Goal: Task Accomplishment & Management: Manage account settings

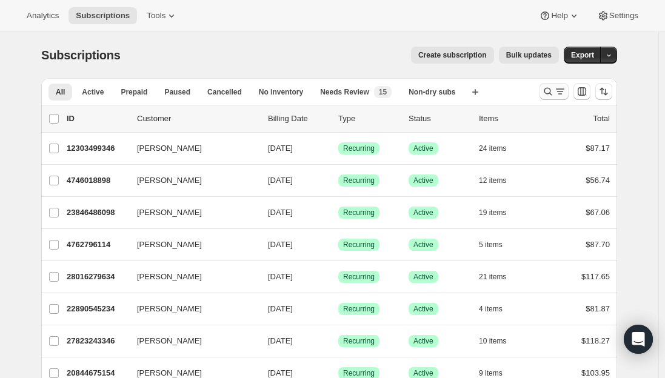
click at [554, 87] on icon "Search and filter results" at bounding box center [548, 91] width 12 height 12
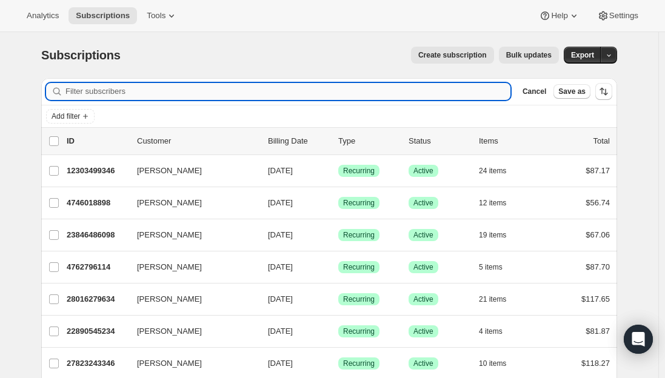
click at [285, 98] on input "Filter subscribers" at bounding box center [287, 91] width 445 height 17
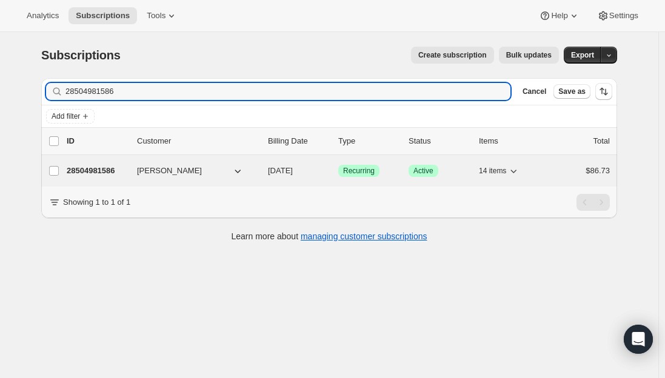
type input "28504981586"
click at [88, 164] on div "28504981586 [PERSON_NAME] [DATE] Success Recurring Success Active 14 items $86.…" at bounding box center [338, 170] width 543 height 17
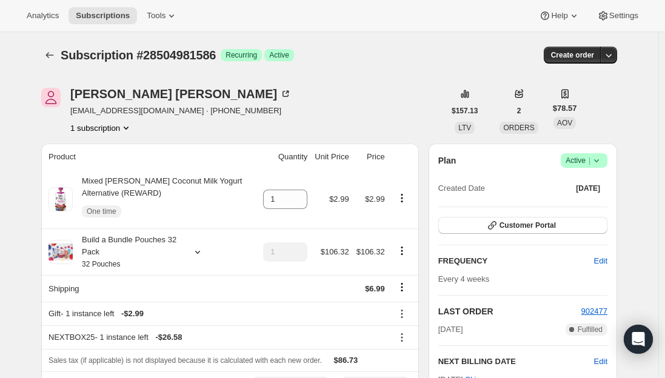
click at [135, 113] on span "[EMAIL_ADDRESS][DOMAIN_NAME] · [PHONE_NUMBER]" at bounding box center [180, 111] width 221 height 12
click at [147, 110] on span "[EMAIL_ADDRESS][DOMAIN_NAME] · [PHONE_NUMBER]" at bounding box center [180, 111] width 221 height 12
drag, startPoint x: 170, startPoint y: 110, endPoint x: 72, endPoint y: 108, distance: 97.6
click at [72, 108] on div "[PERSON_NAME] [EMAIL_ADDRESS][DOMAIN_NAME] · [PHONE_NUMBER] 1 subscription" at bounding box center [242, 111] width 403 height 46
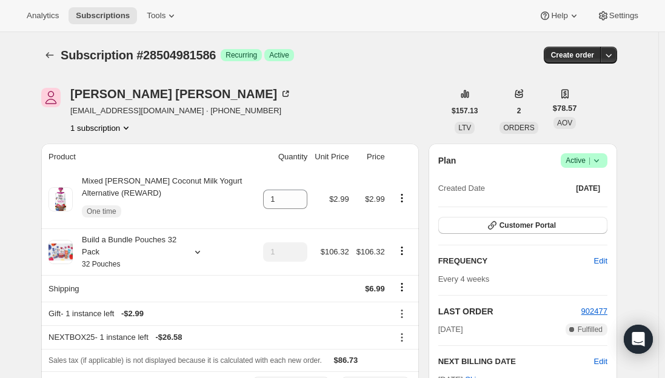
drag, startPoint x: 101, startPoint y: 119, endPoint x: 67, endPoint y: 128, distance: 35.0
drag, startPoint x: 173, startPoint y: 112, endPoint x: 74, endPoint y: 111, distance: 99.4
click at [74, 111] on span "[EMAIL_ADDRESS][DOMAIN_NAME] · [PHONE_NUMBER]" at bounding box center [180, 111] width 221 height 12
click at [173, 119] on div "[PERSON_NAME] [EMAIL_ADDRESS][DOMAIN_NAME] · [PHONE_NUMBER] 1 subscription" at bounding box center [180, 111] width 221 height 46
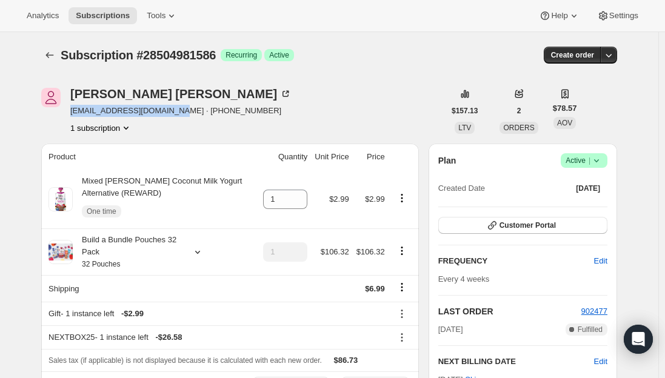
drag, startPoint x: 169, startPoint y: 111, endPoint x: 70, endPoint y: 111, distance: 98.8
click at [70, 111] on div "[PERSON_NAME] [EMAIL_ADDRESS][DOMAIN_NAME] · [PHONE_NUMBER] 1 subscription" at bounding box center [242, 111] width 403 height 46
copy span "[EMAIL_ADDRESS][DOMAIN_NAME]"
click at [93, 17] on span "Subscriptions" at bounding box center [103, 16] width 54 height 10
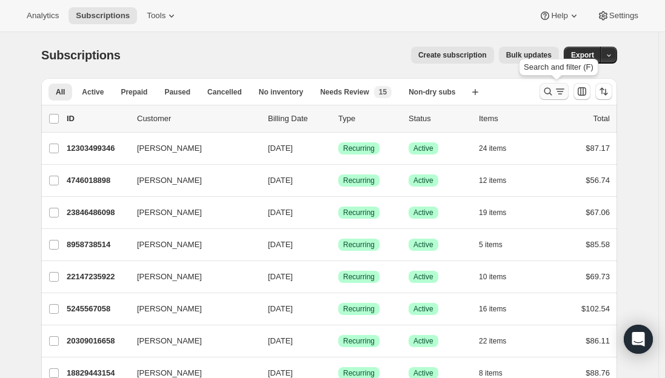
click at [550, 86] on icon "Search and filter results" at bounding box center [548, 91] width 12 height 12
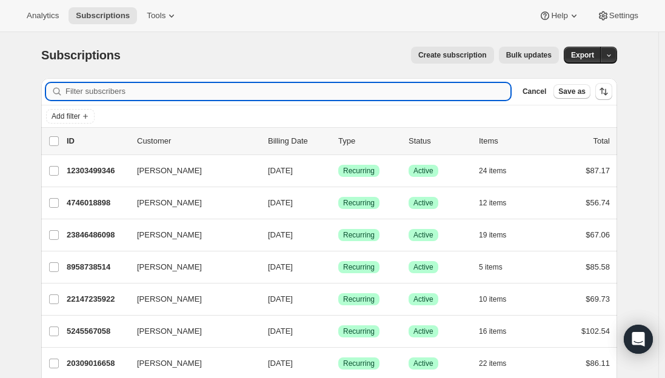
click at [191, 84] on input "Filter subscribers" at bounding box center [287, 91] width 445 height 17
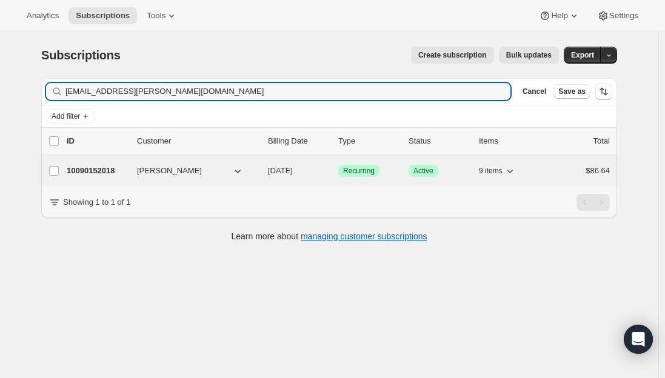
type input "[EMAIL_ADDRESS][PERSON_NAME][DOMAIN_NAME]"
click at [91, 174] on p "10090152018" at bounding box center [97, 171] width 61 height 12
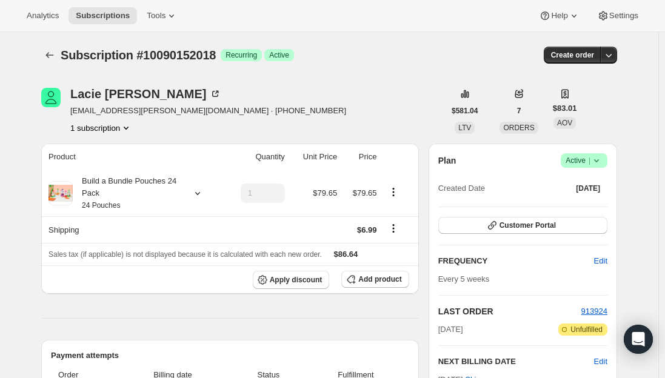
click at [586, 156] on span "Active |" at bounding box center [583, 161] width 37 height 12
click at [574, 204] on span "Cancel subscription" at bounding box center [587, 205] width 68 height 9
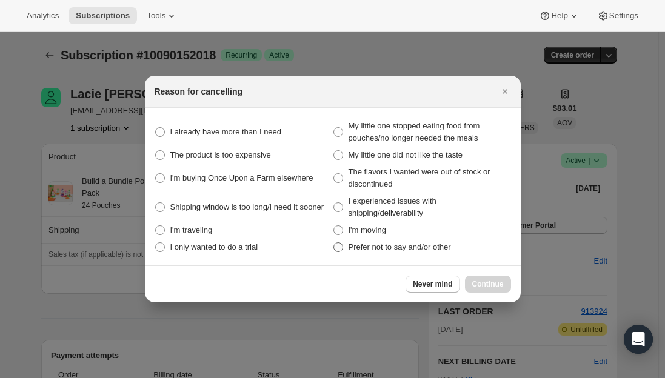
drag, startPoint x: 335, startPoint y: 254, endPoint x: 353, endPoint y: 250, distance: 18.7
click at [336, 254] on label "Prefer not to say and/or other" at bounding box center [422, 247] width 178 height 17
click at [334, 243] on other "Prefer not to say and/or other" at bounding box center [333, 242] width 1 height 1
radio other "true"
click at [480, 281] on span "Continue" at bounding box center [488, 284] width 32 height 10
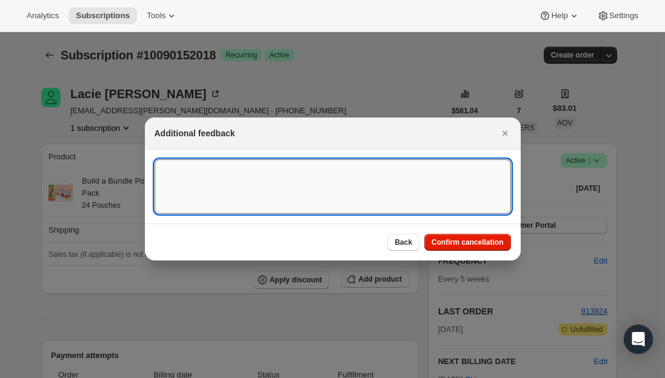
click at [239, 166] on textarea ":rq8:" at bounding box center [333, 186] width 356 height 55
type textarea "Canceled per req."
click at [476, 244] on span "Confirm cancellation" at bounding box center [467, 243] width 72 height 10
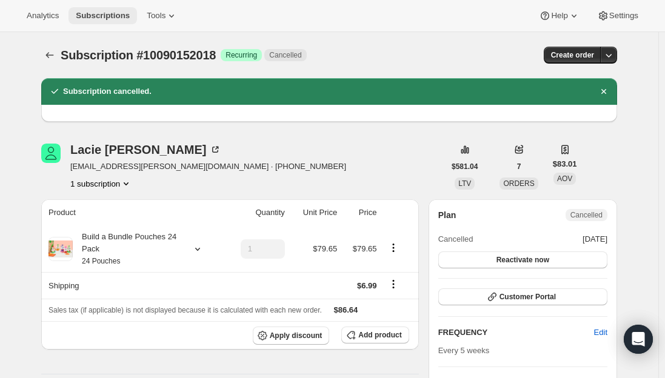
click at [100, 20] on span "Subscriptions" at bounding box center [103, 16] width 54 height 10
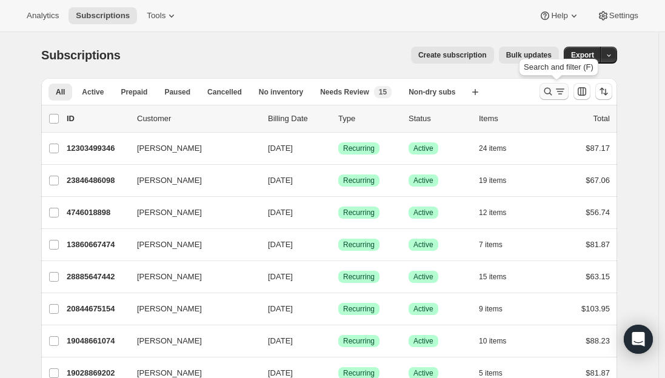
click at [553, 93] on icon "Search and filter results" at bounding box center [548, 91] width 12 height 12
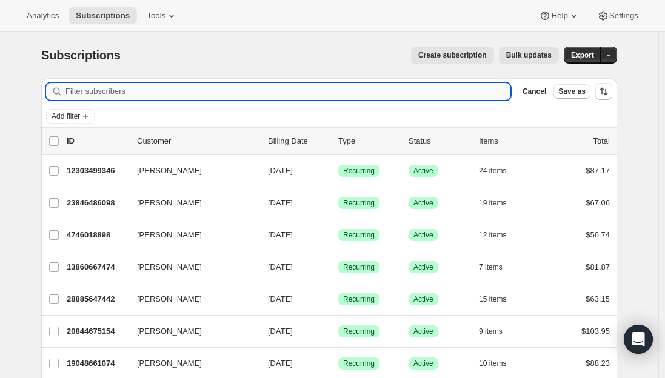
click at [144, 87] on input "Filter subscribers" at bounding box center [287, 91] width 445 height 17
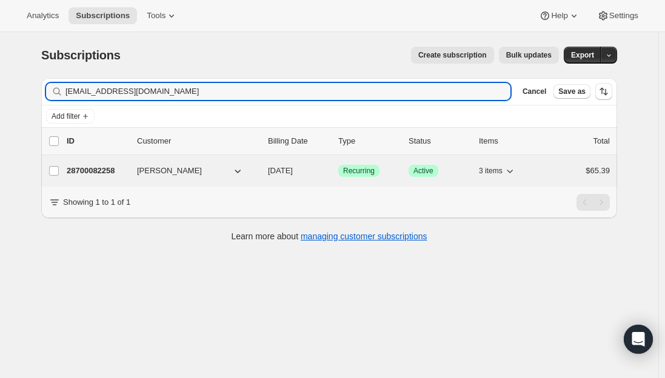
type input "[EMAIL_ADDRESS][DOMAIN_NAME]"
click at [84, 176] on p "28700082258" at bounding box center [97, 171] width 61 height 12
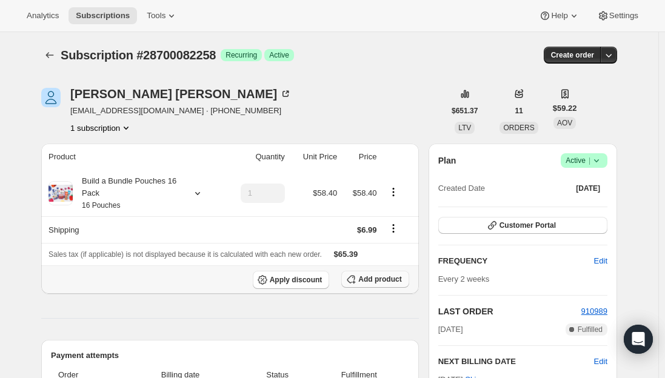
click at [388, 285] on button "Add product" at bounding box center [374, 279] width 67 height 17
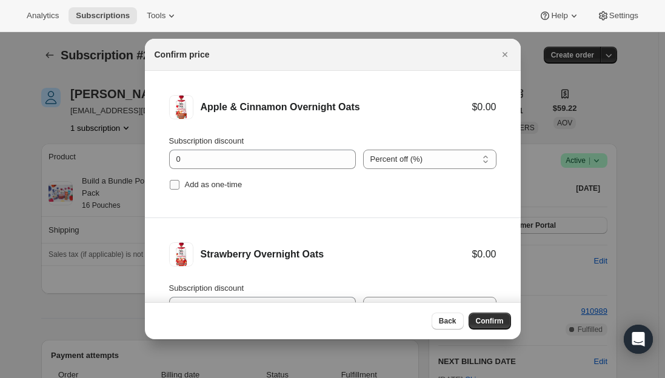
click at [170, 187] on input "Add as one-time" at bounding box center [175, 185] width 10 height 10
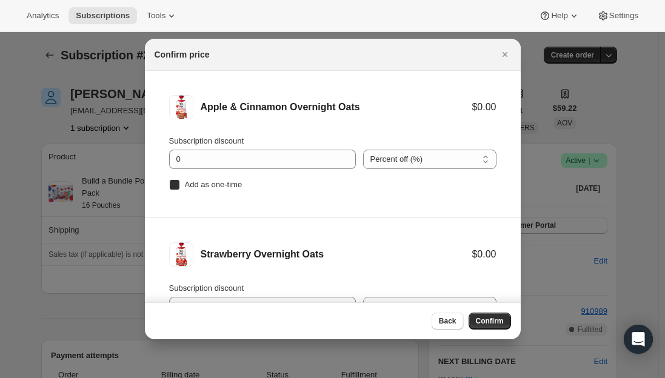
checkbox input "true"
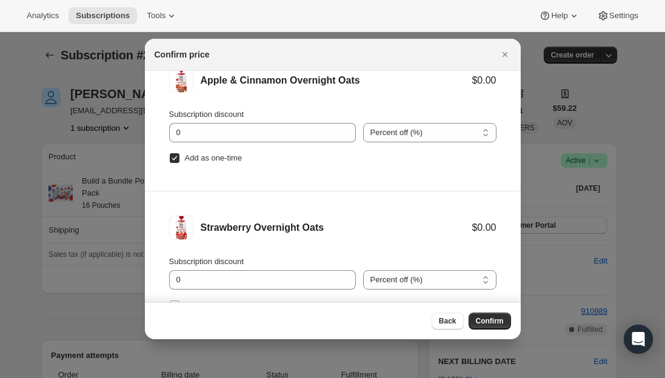
scroll to position [50, 0]
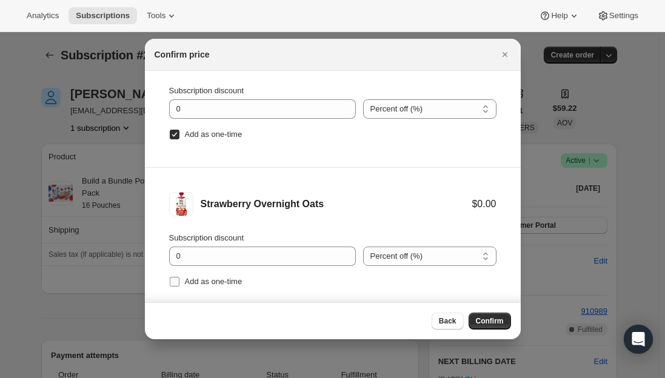
click at [178, 280] on input "Add as one-time" at bounding box center [175, 282] width 10 height 10
checkbox input "true"
click at [494, 317] on span "Confirm" at bounding box center [490, 321] width 28 height 10
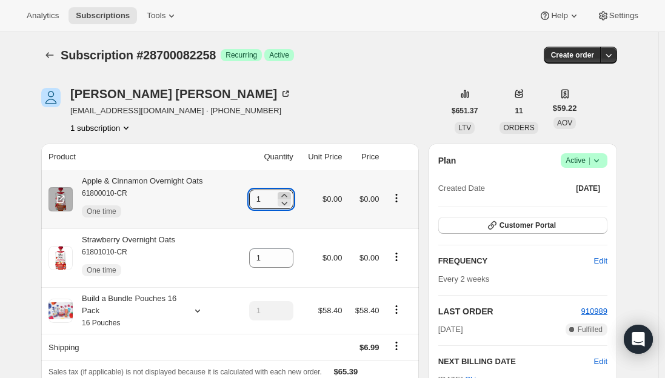
click at [287, 195] on icon at bounding box center [283, 195] width 5 height 3
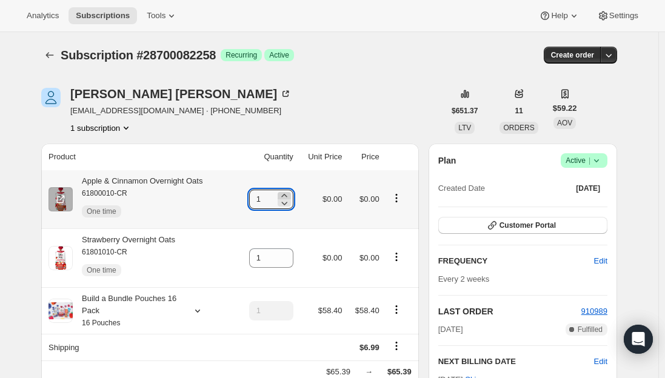
type input "2"
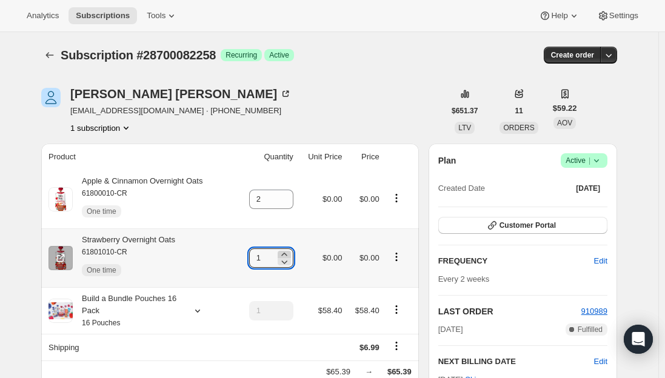
click at [287, 254] on icon at bounding box center [283, 254] width 5 height 3
type input "2"
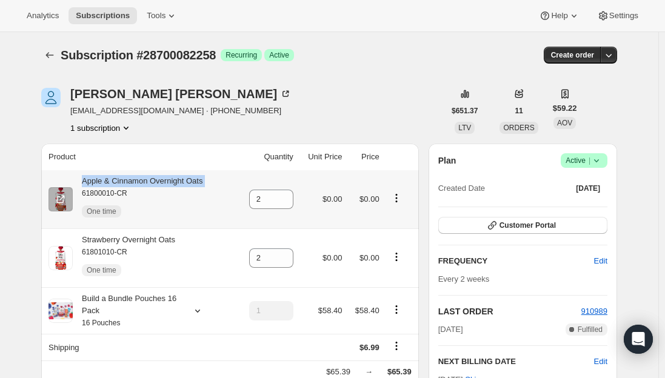
click at [165, 182] on div "Apple & Cinnamon Overnight Oats 61800010-CR One time" at bounding box center [138, 199] width 130 height 48
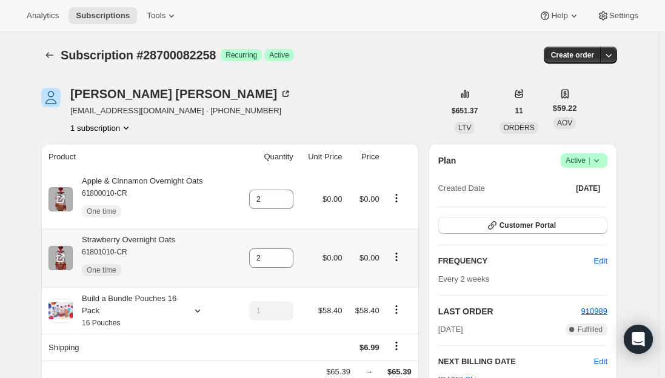
click at [158, 236] on div "Strawberry Overnight Oats 61801010-CR One time" at bounding box center [124, 258] width 102 height 48
copy div "Strawberry Overnight Oats"
